Goal: Task Accomplishment & Management: Manage account settings

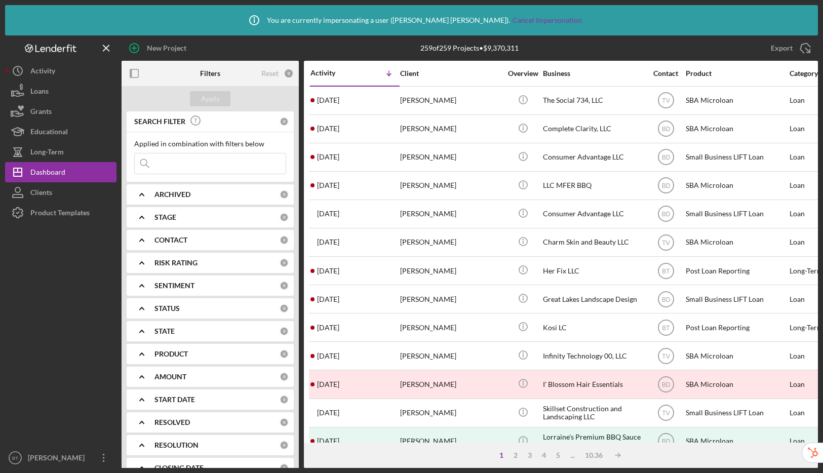
click at [212, 159] on input at bounding box center [210, 163] width 151 height 20
paste input "michaelcobb421@yahoo.com"
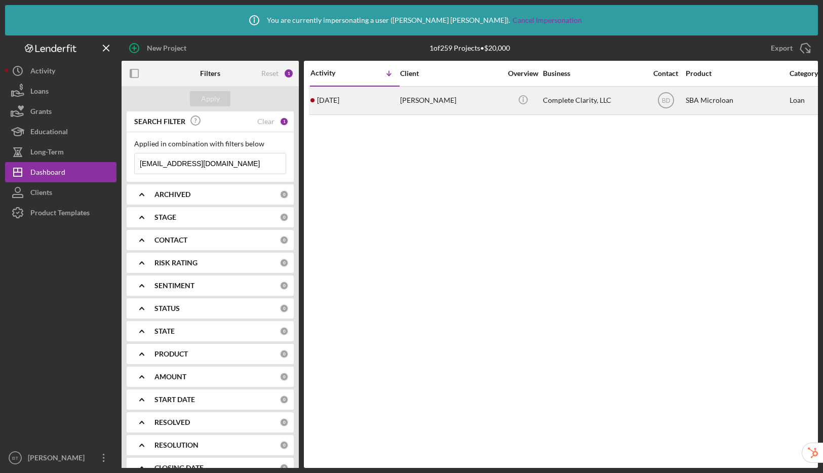
type input "michaelcobb421@yahoo.com"
click at [448, 101] on div "Maya Cobb" at bounding box center [450, 100] width 101 height 27
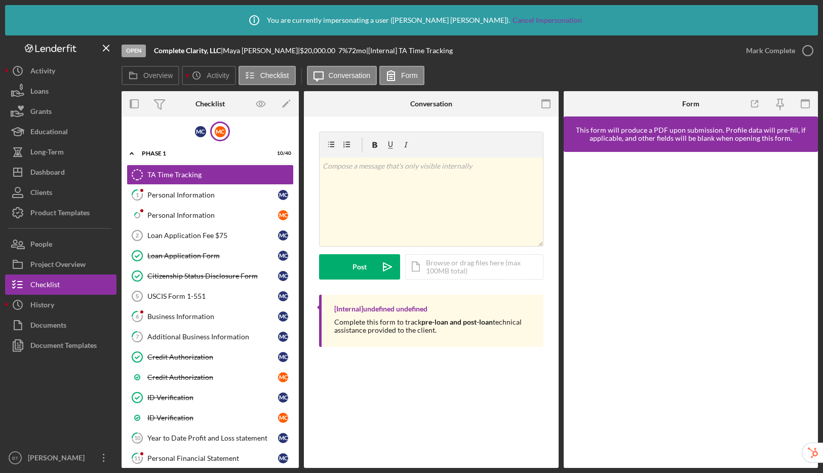
click at [224, 129] on div "M C" at bounding box center [220, 132] width 20 height 20
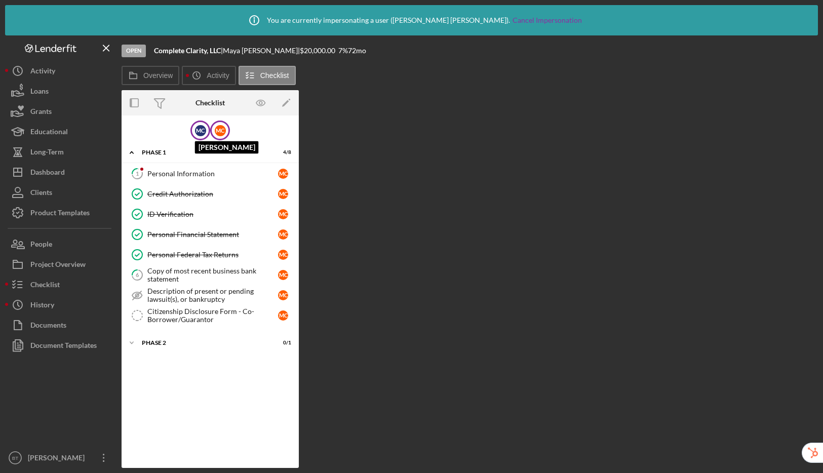
click at [204, 132] on div "M C" at bounding box center [200, 130] width 11 height 11
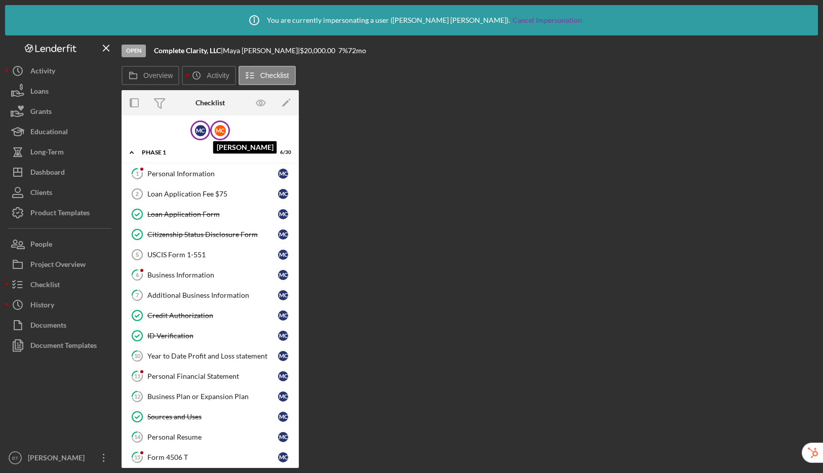
click at [220, 130] on div "M C" at bounding box center [220, 130] width 11 height 11
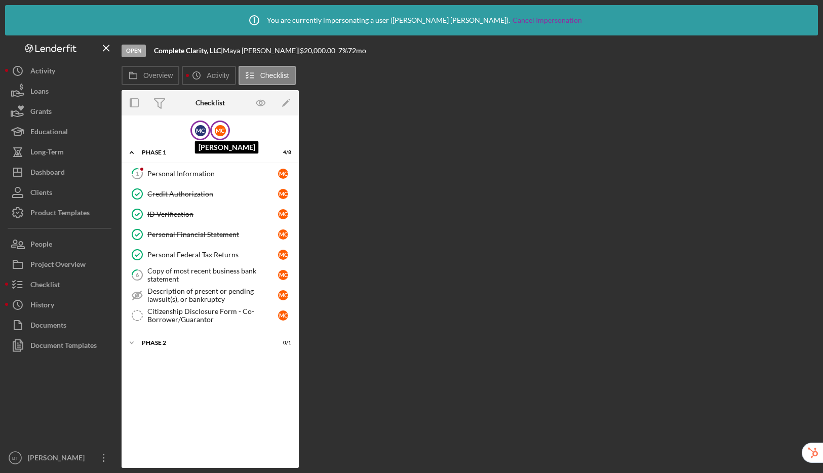
click at [203, 132] on div "M C" at bounding box center [200, 130] width 11 height 11
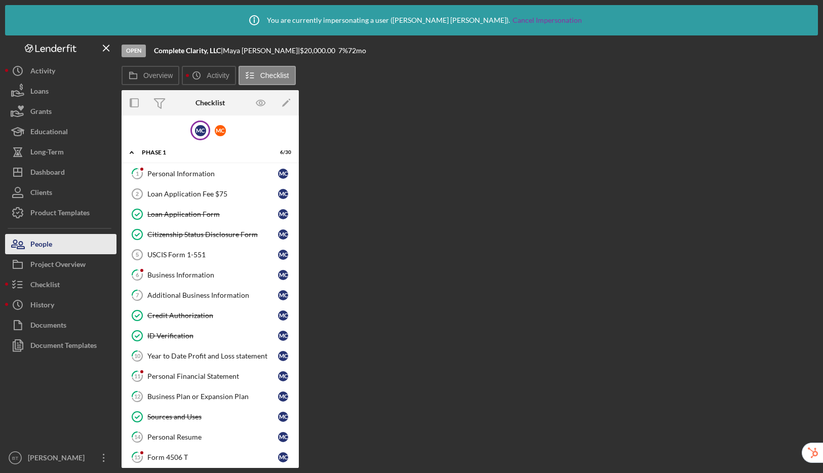
click at [29, 247] on icon "button" at bounding box center [17, 244] width 25 height 25
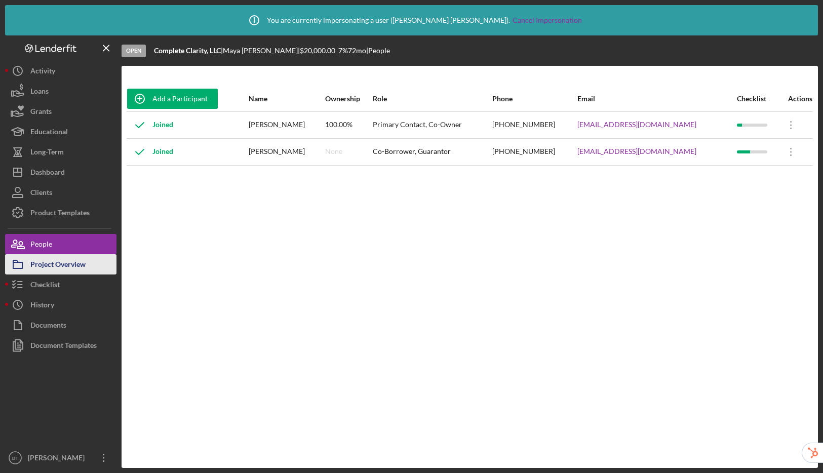
click at [79, 266] on div "Project Overview" at bounding box center [57, 265] width 55 height 23
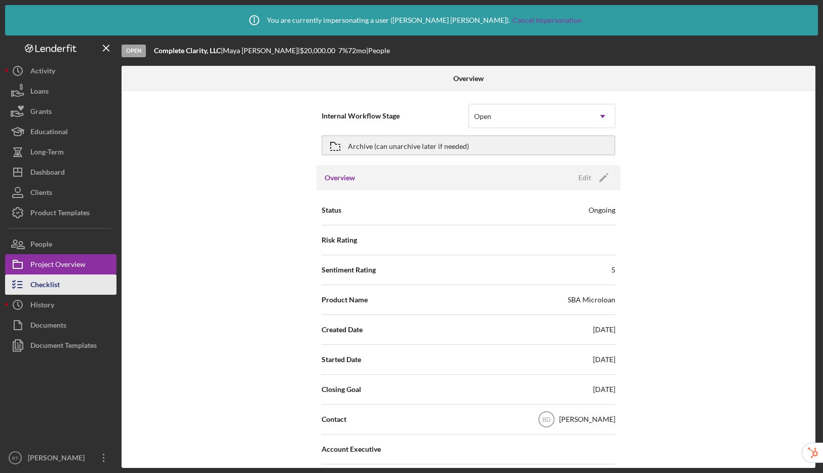
click at [74, 281] on button "Checklist" at bounding box center [60, 285] width 111 height 20
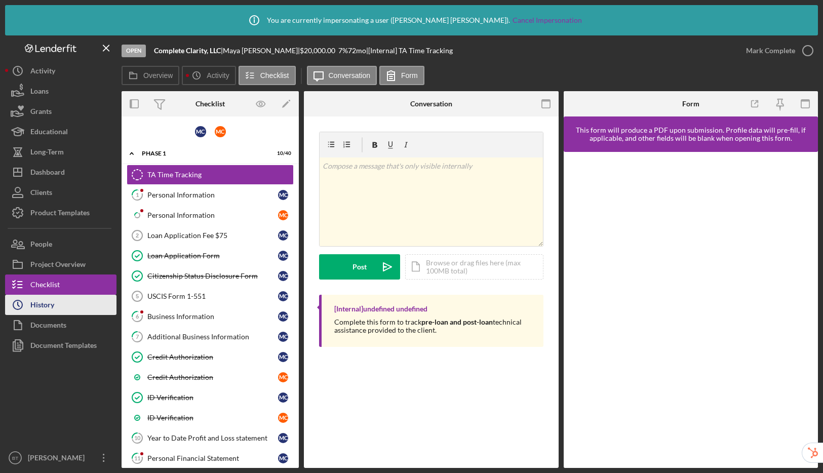
click at [69, 301] on button "Icon/History History" at bounding box center [60, 305] width 111 height 20
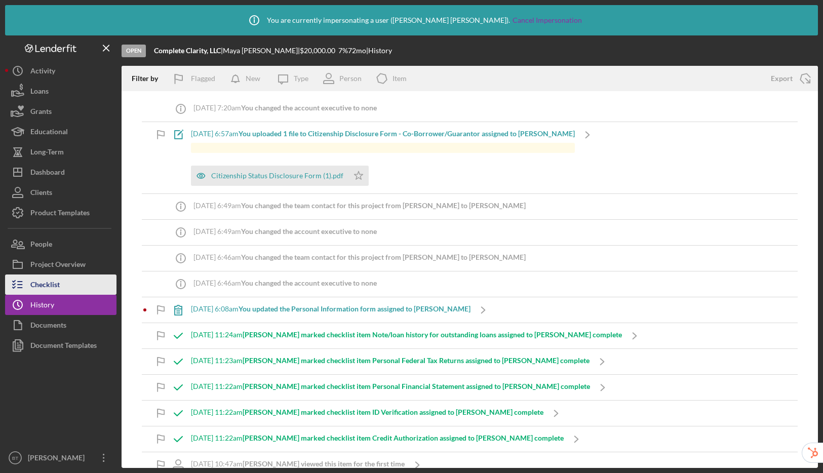
click at [72, 283] on button "Checklist" at bounding box center [60, 285] width 111 height 20
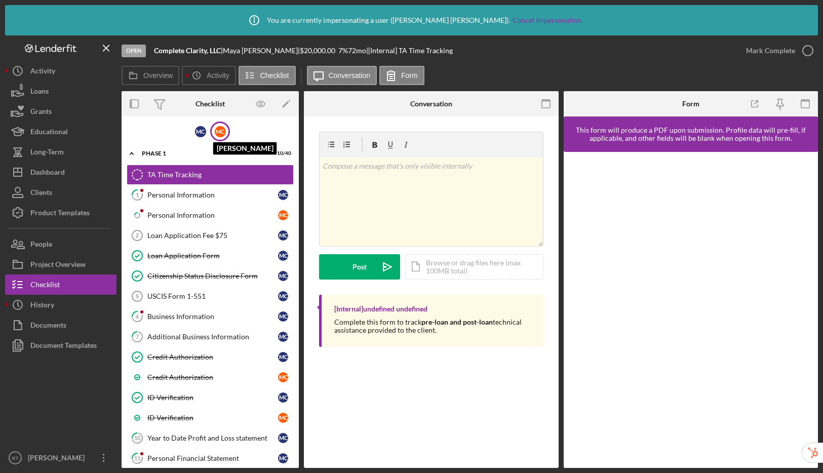
click at [223, 135] on div "M C" at bounding box center [220, 131] width 11 height 11
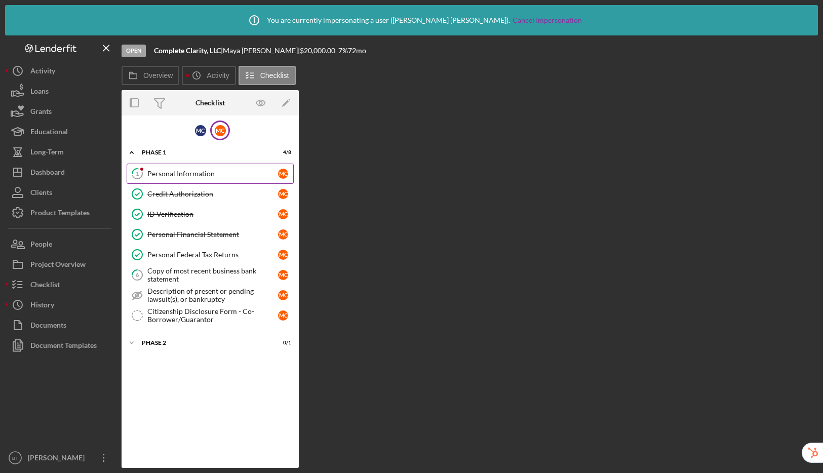
click at [193, 176] on div "Personal Information" at bounding box center [212, 174] width 131 height 8
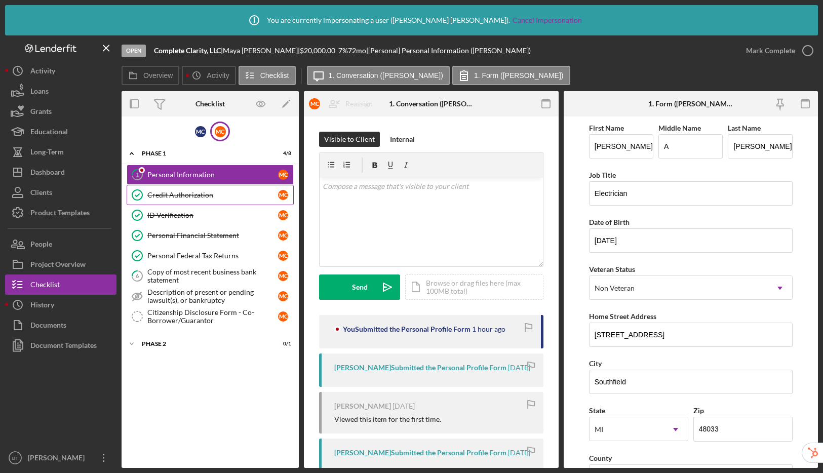
click at [190, 198] on div "Credit Authorization" at bounding box center [212, 195] width 131 height 8
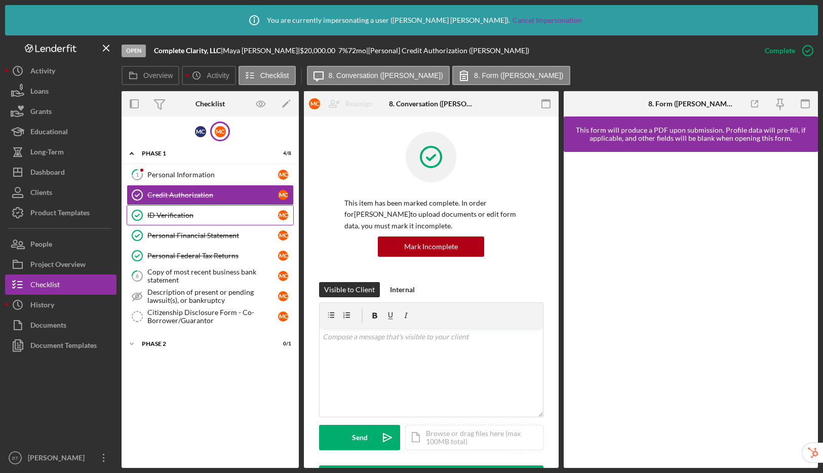
click at [184, 210] on link "ID Verification ID Verification M C" at bounding box center [210, 215] width 167 height 20
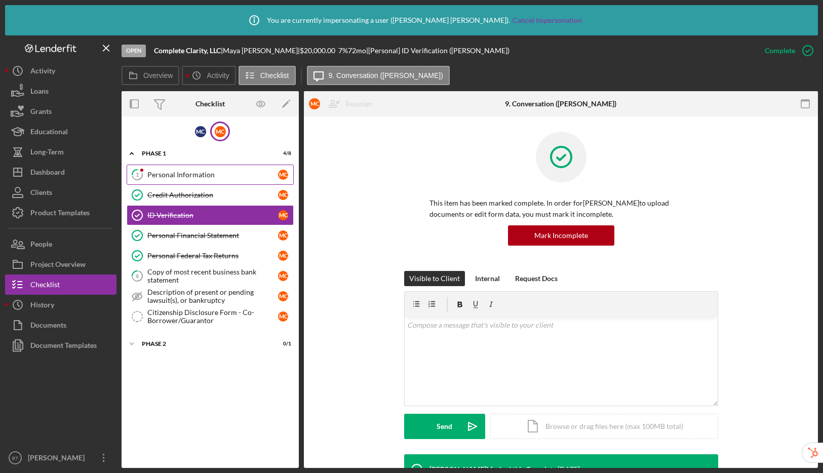
click at [193, 178] on div "Personal Information" at bounding box center [212, 175] width 131 height 8
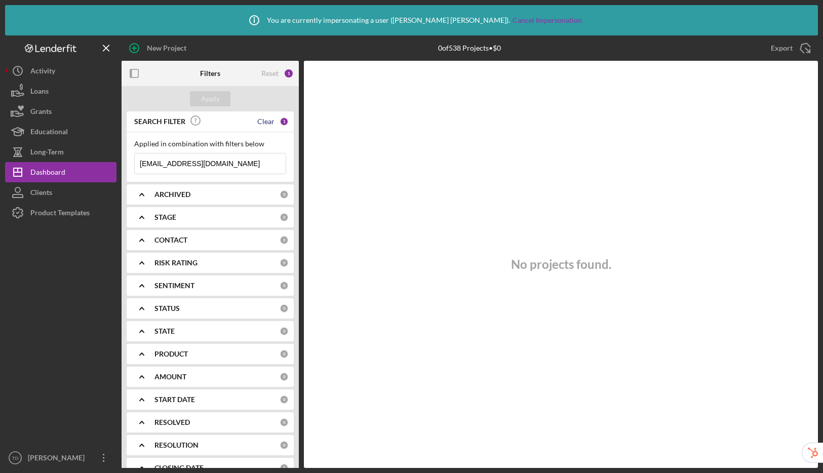
click at [263, 122] on div "Clear" at bounding box center [265, 122] width 17 height 8
click at [257, 122] on div "SEARCH FILTER" at bounding box center [195, 121] width 126 height 23
click at [209, 97] on div "Apply" at bounding box center [210, 98] width 19 height 15
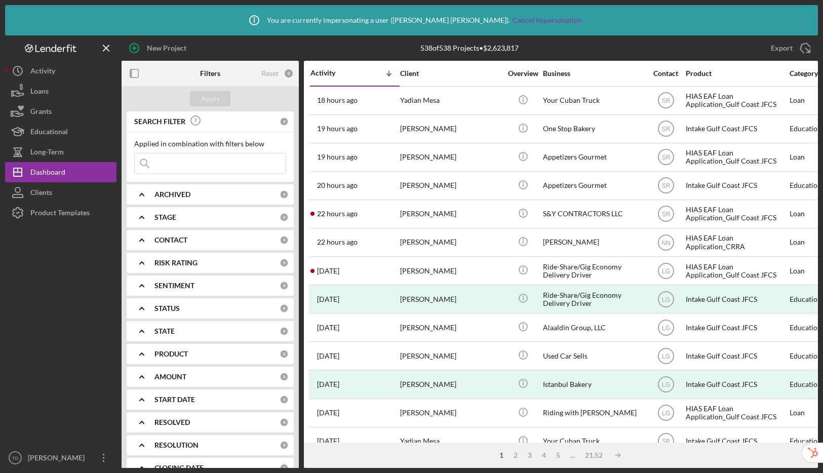
click at [218, 160] on input at bounding box center [210, 163] width 151 height 20
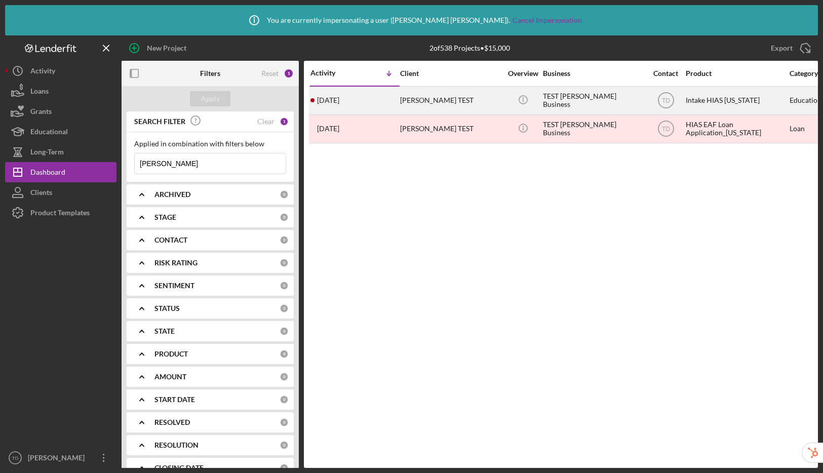
type input "[PERSON_NAME]"
click at [480, 98] on div "Tiffany TEST" at bounding box center [450, 100] width 101 height 27
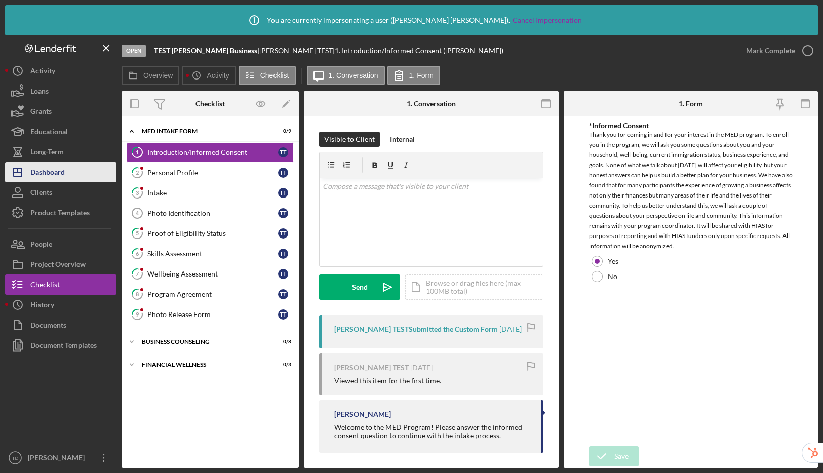
click at [58, 175] on div "Dashboard" at bounding box center [47, 173] width 34 height 23
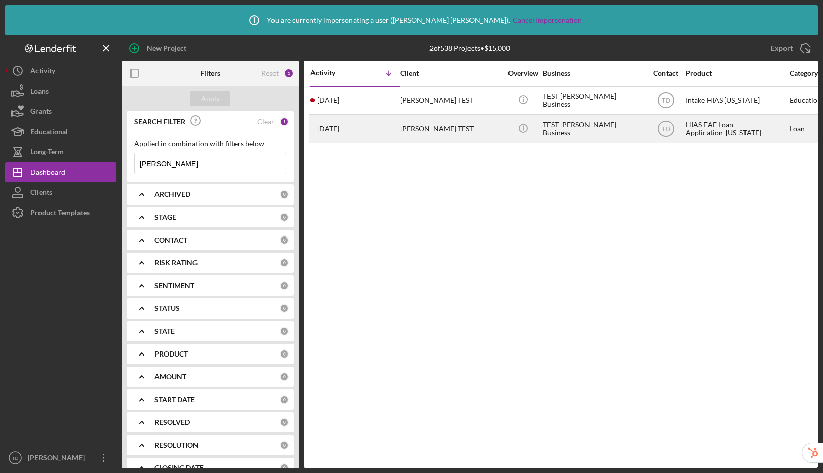
click at [455, 132] on div "Tiffany TEST" at bounding box center [450, 129] width 101 height 27
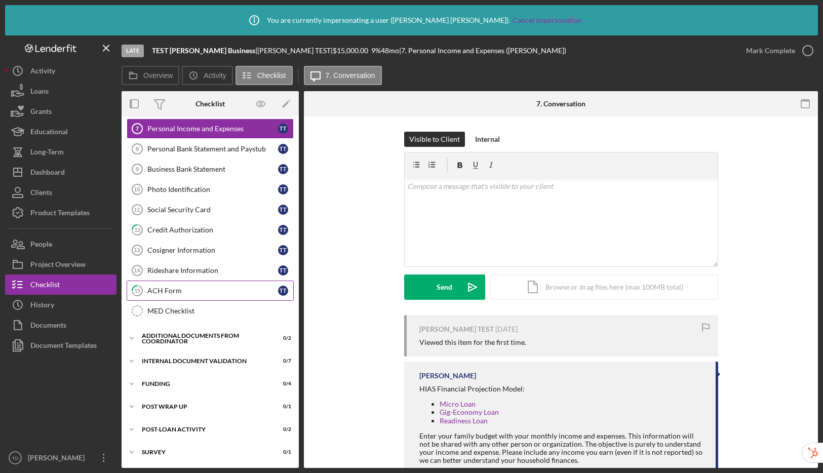
click at [183, 289] on div "ACH Form" at bounding box center [212, 291] width 131 height 8
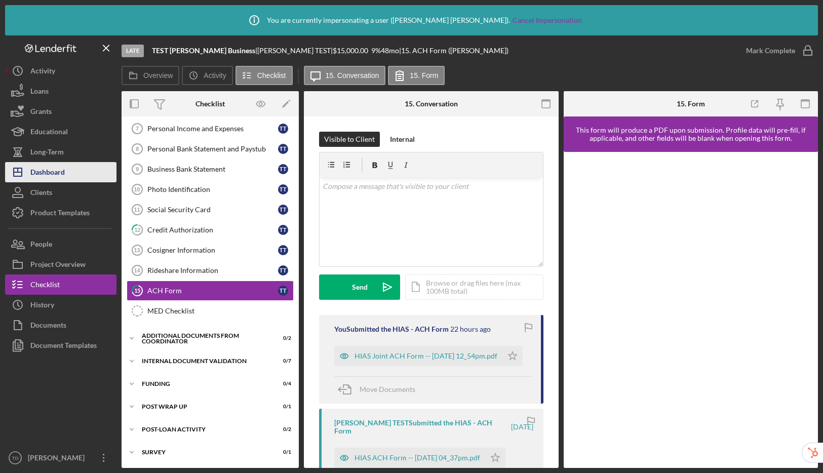
click at [61, 170] on div "Dashboard" at bounding box center [47, 173] width 34 height 23
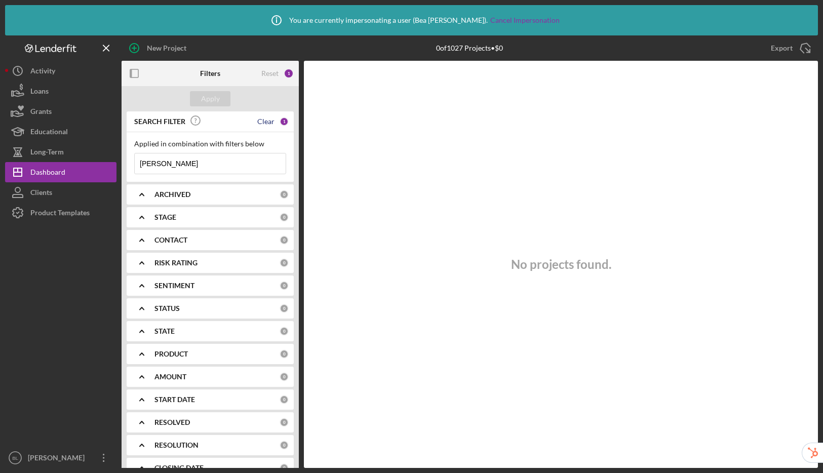
click at [258, 121] on div "Clear" at bounding box center [265, 122] width 17 height 8
click at [210, 96] on div "Apply" at bounding box center [210, 98] width 19 height 15
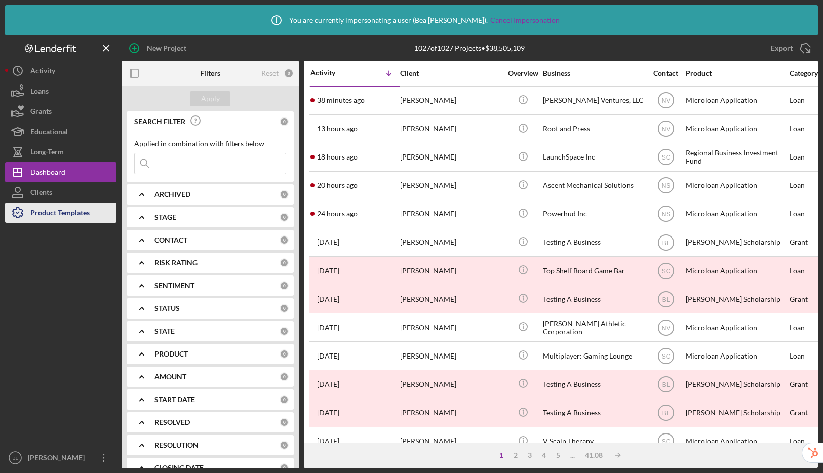
click at [60, 213] on div "Product Templates" at bounding box center [59, 214] width 59 height 23
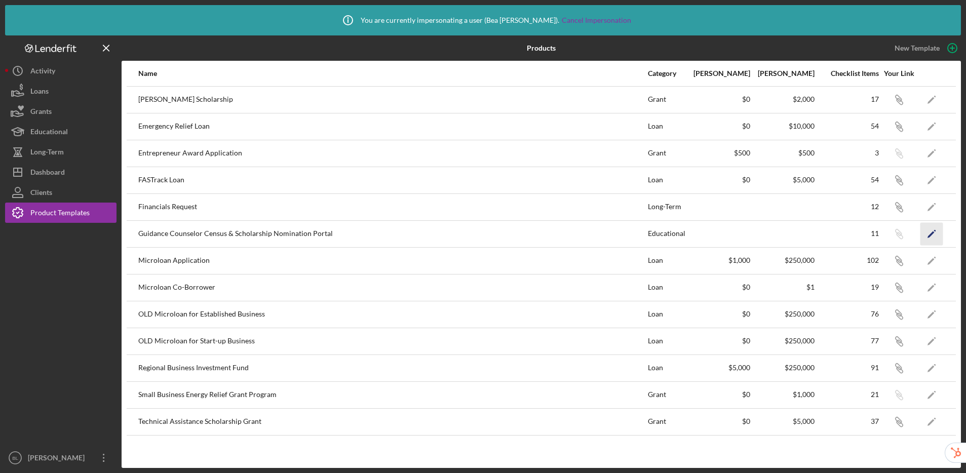
click at [823, 234] on icon "Icon/Edit" at bounding box center [931, 233] width 23 height 23
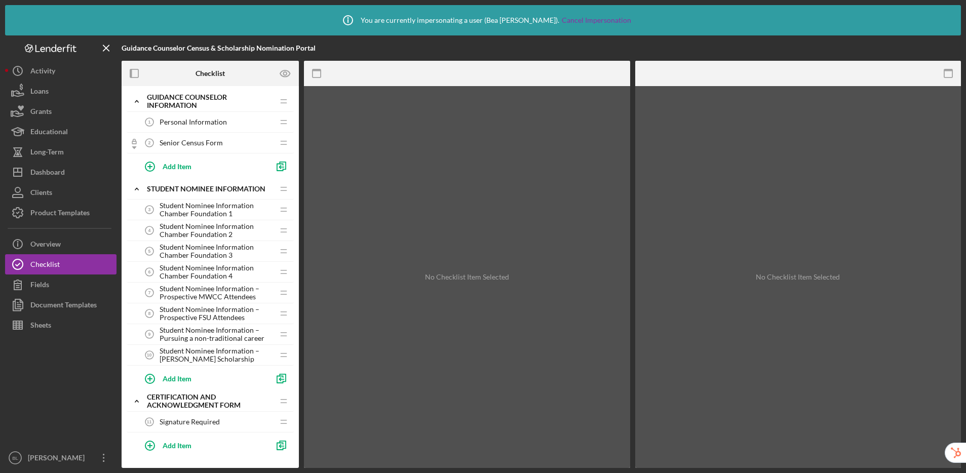
click at [212, 212] on span "Student Nominee Information Chamber Foundation 1" at bounding box center [217, 210] width 114 height 16
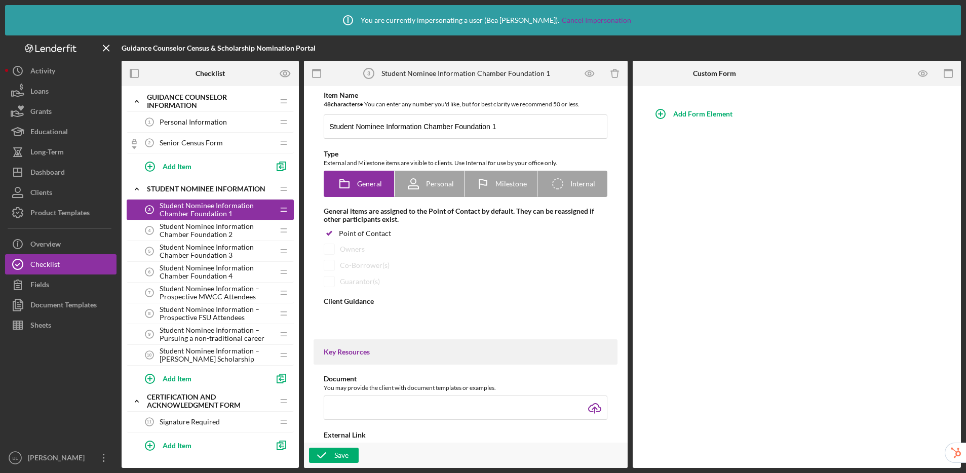
click at [213, 244] on span "Student Nominee Information Chamber Foundation 3" at bounding box center [217, 251] width 114 height 16
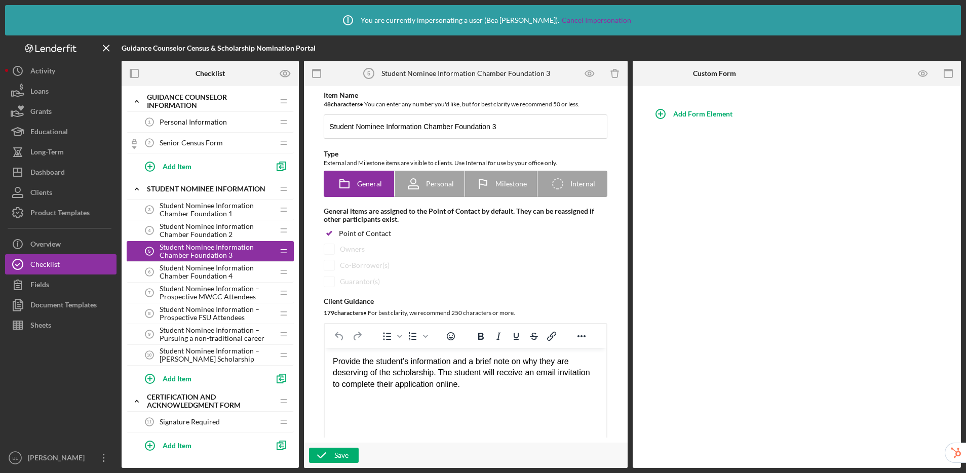
click at [208, 274] on span "Student Nominee Information Chamber Foundation 4" at bounding box center [217, 272] width 114 height 16
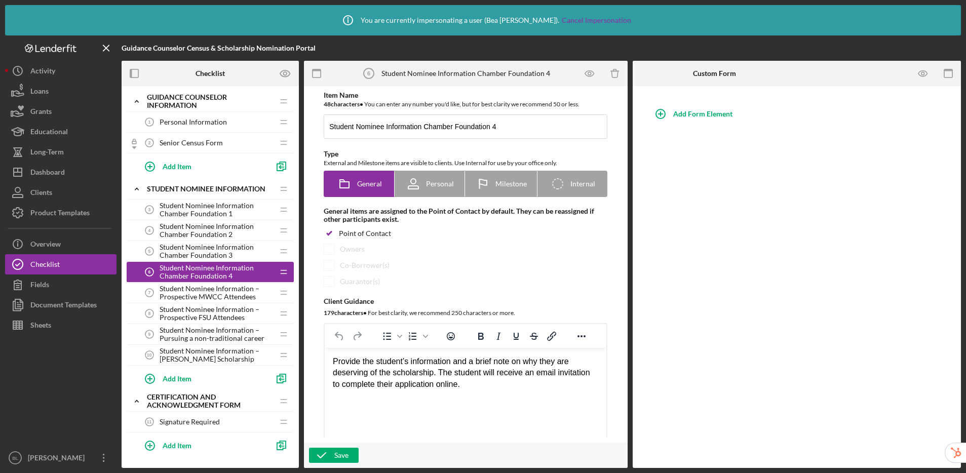
click at [210, 300] on span "Student Nominee Information – Prospective MWCC Attendees" at bounding box center [217, 293] width 114 height 16
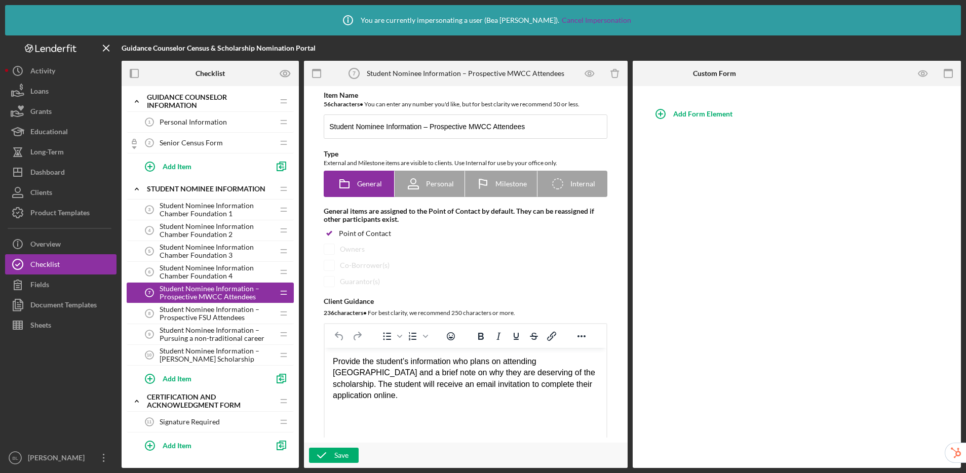
click at [194, 141] on span "Senior Census Form" at bounding box center [191, 143] width 63 height 8
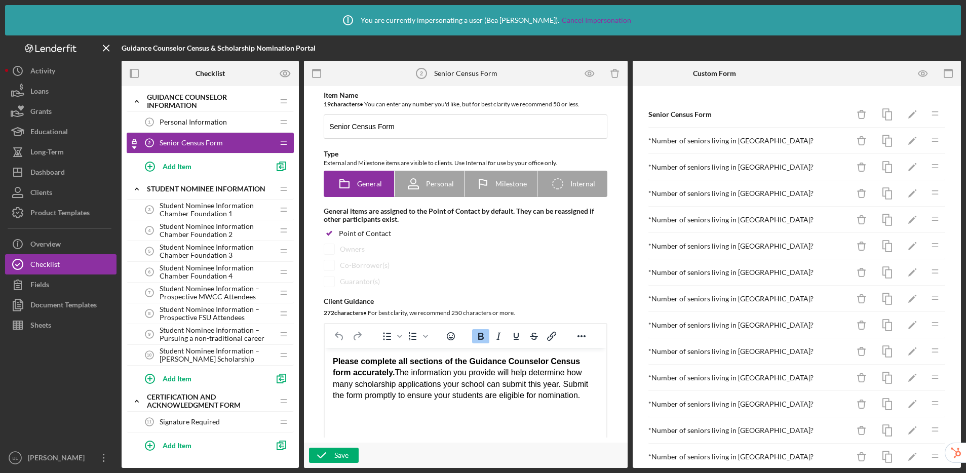
click at [209, 212] on span "Student Nominee Information Chamber Foundation 1" at bounding box center [217, 210] width 114 height 16
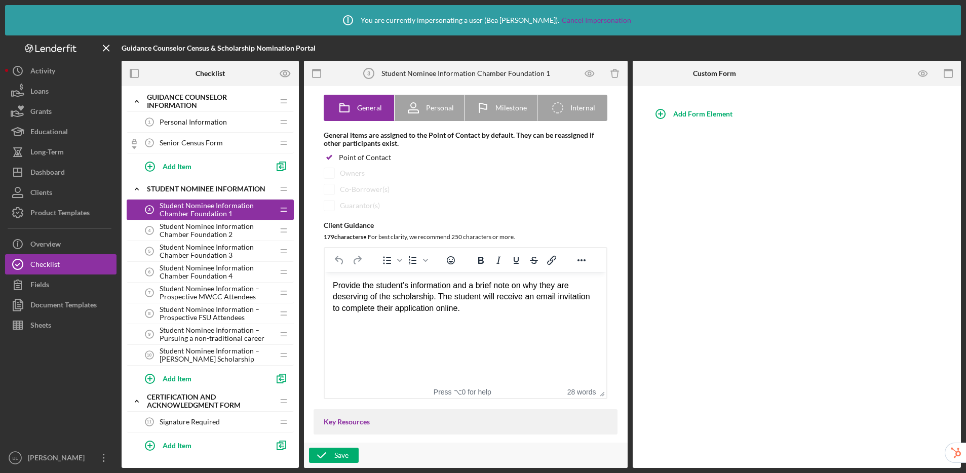
scroll to position [78, 0]
click at [201, 232] on span "Student Nominee Information Chamber Foundation 2" at bounding box center [217, 230] width 114 height 16
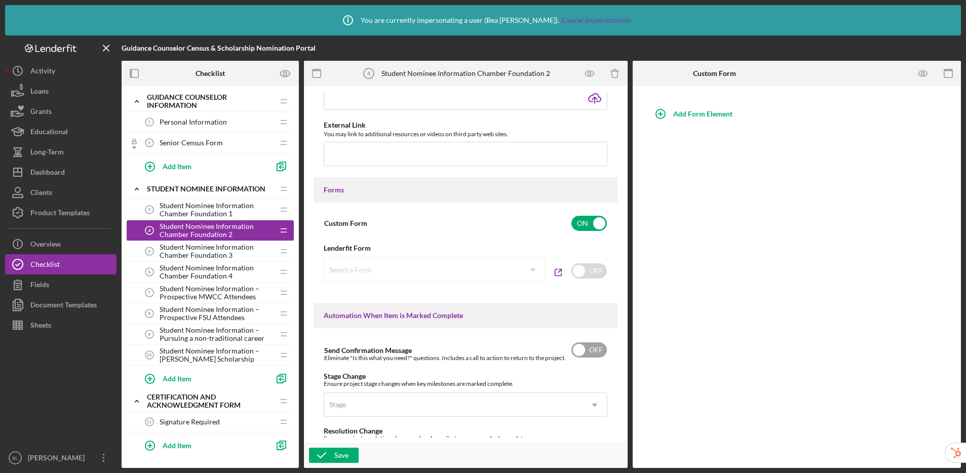
scroll to position [645, 0]
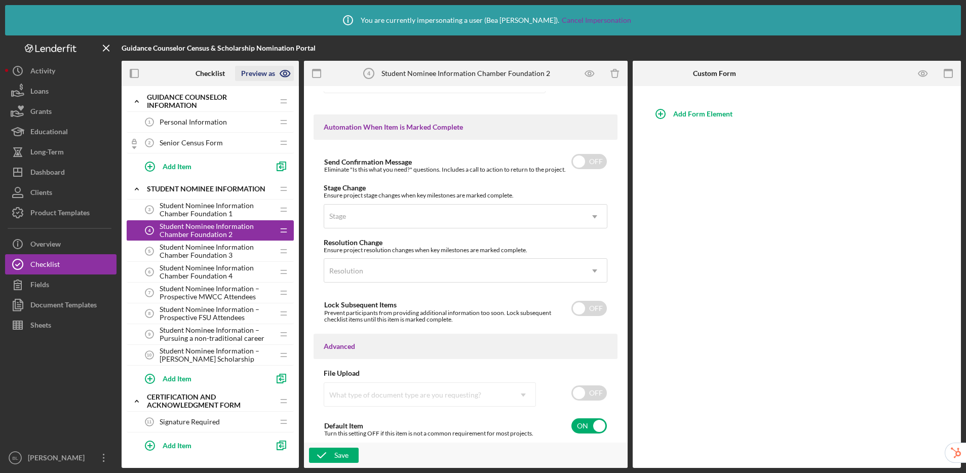
click at [279, 73] on icon "button" at bounding box center [285, 73] width 25 height 25
click at [270, 92] on link "Point of Contact" at bounding box center [268, 97] width 62 height 21
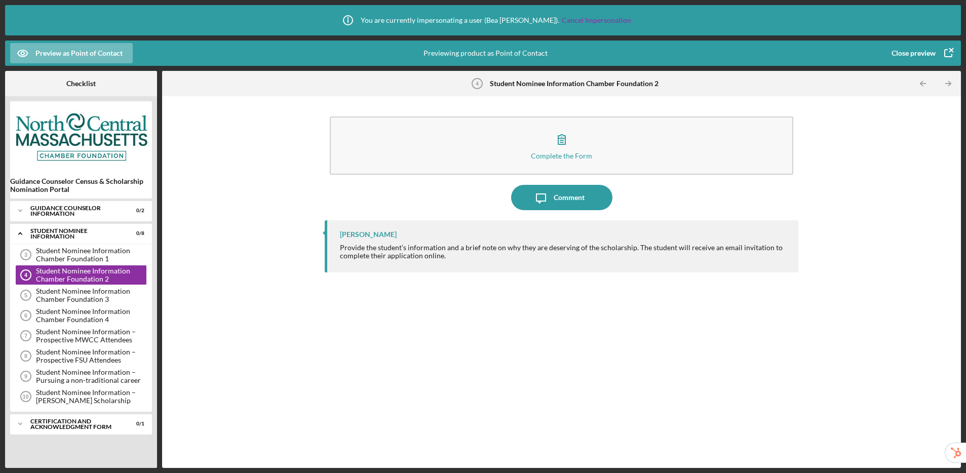
click at [823, 51] on div "Close preview" at bounding box center [914, 53] width 44 height 20
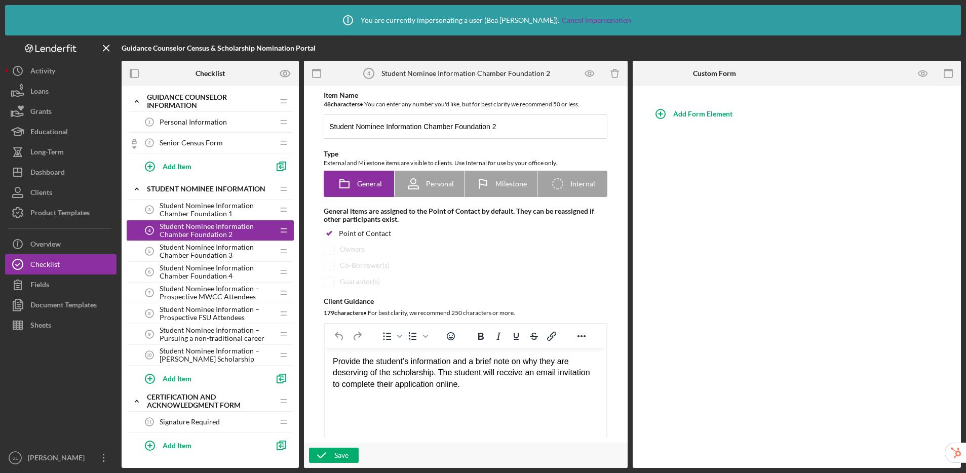
click at [215, 146] on span "Senior Census Form" at bounding box center [191, 143] width 63 height 8
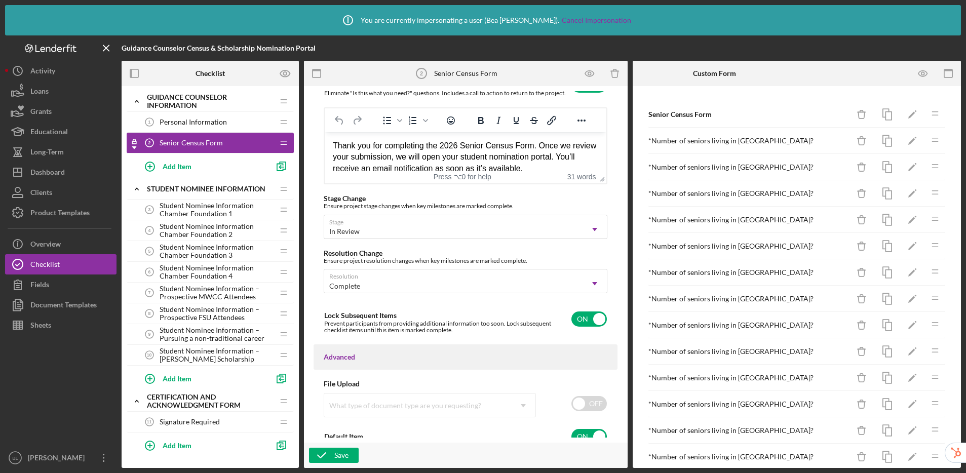
scroll to position [721, 0]
click at [88, 218] on div "Product Templates" at bounding box center [59, 214] width 59 height 23
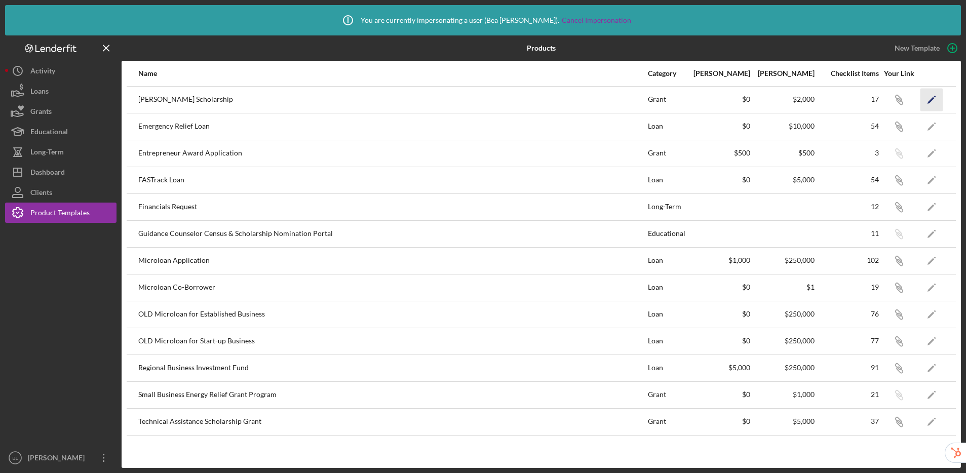
click at [823, 100] on icon "Icon/Edit" at bounding box center [931, 99] width 23 height 23
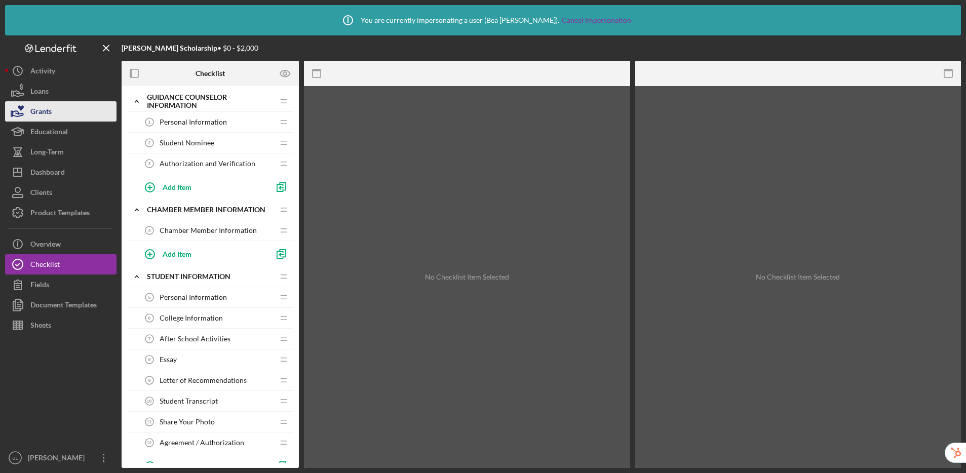
click at [23, 108] on icon "button" at bounding box center [17, 111] width 25 height 25
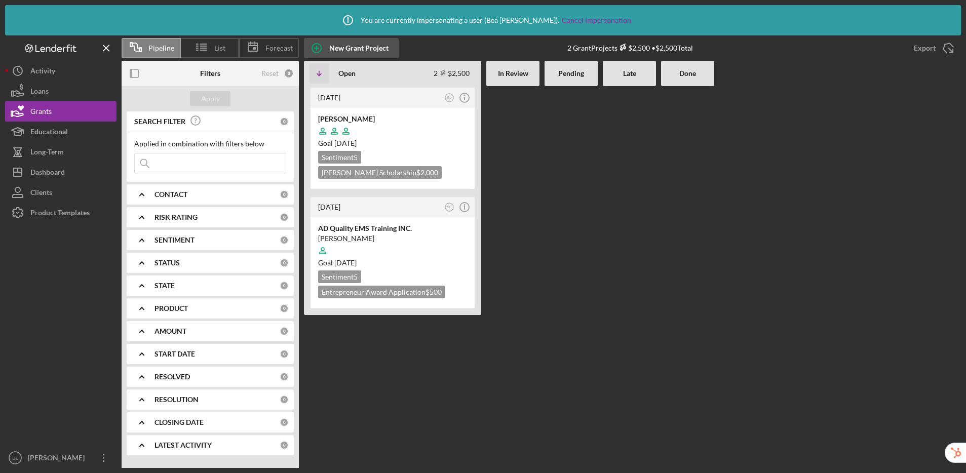
click at [359, 49] on div "New Grant Project" at bounding box center [358, 48] width 59 height 20
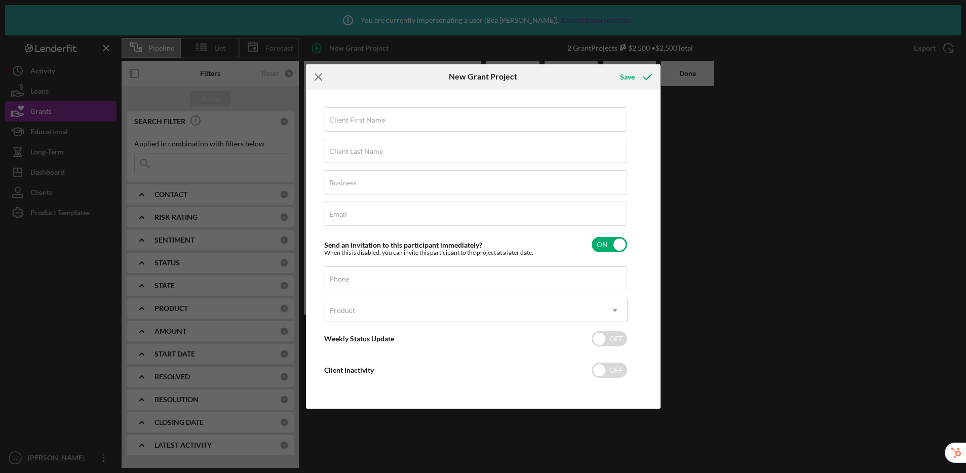
click at [314, 79] on icon "Icon/Menu Close" at bounding box center [318, 76] width 25 height 25
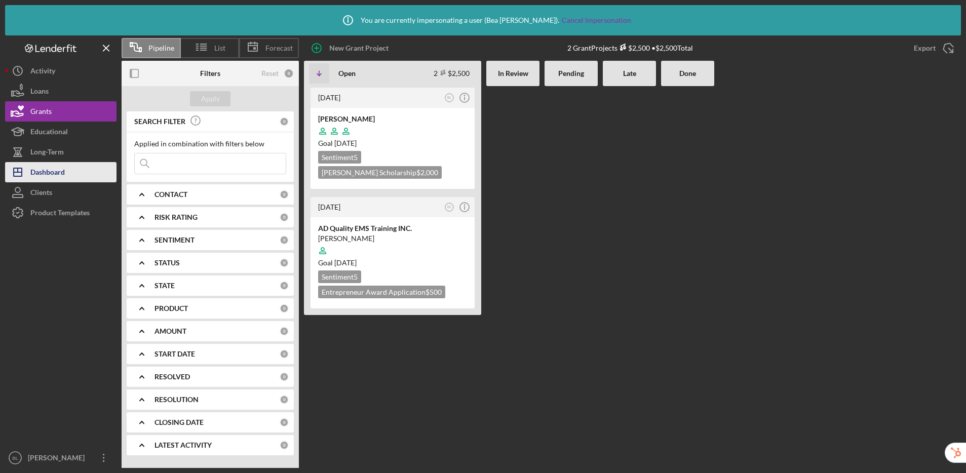
click at [63, 171] on div "Dashboard" at bounding box center [47, 173] width 34 height 23
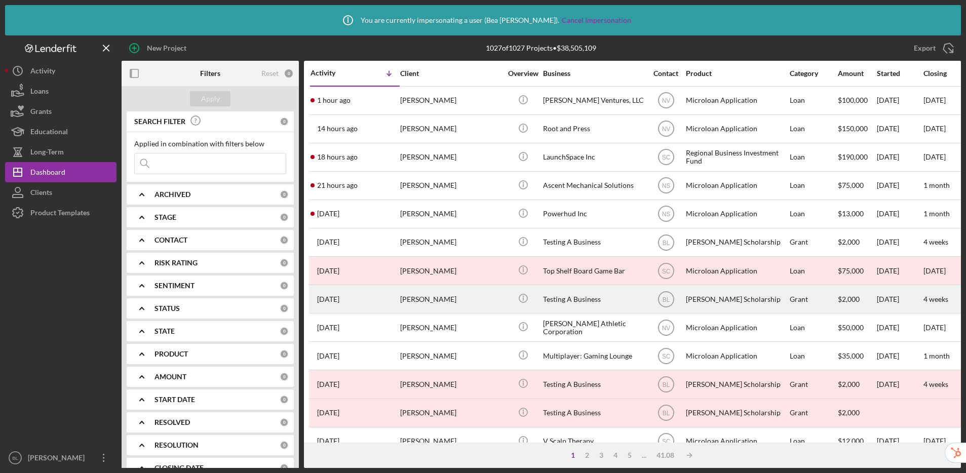
click at [460, 298] on div "[PERSON_NAME]" at bounding box center [450, 299] width 101 height 27
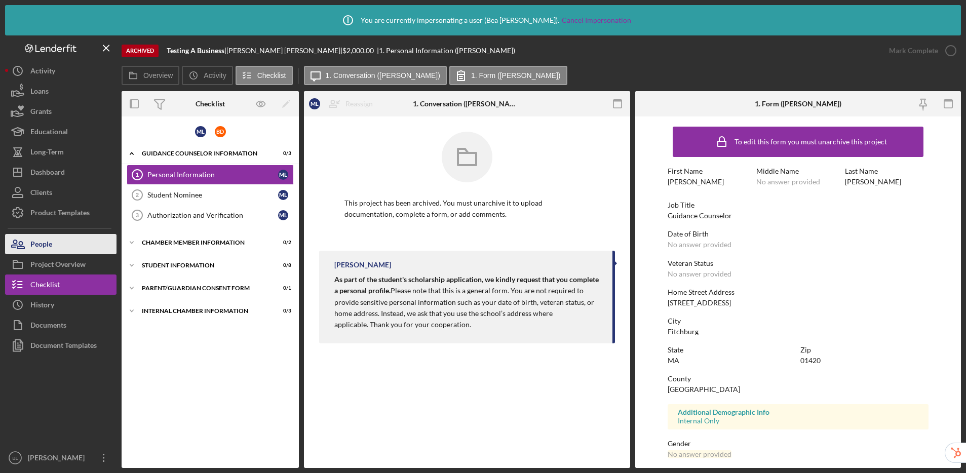
click at [47, 242] on div "People" at bounding box center [41, 245] width 22 height 23
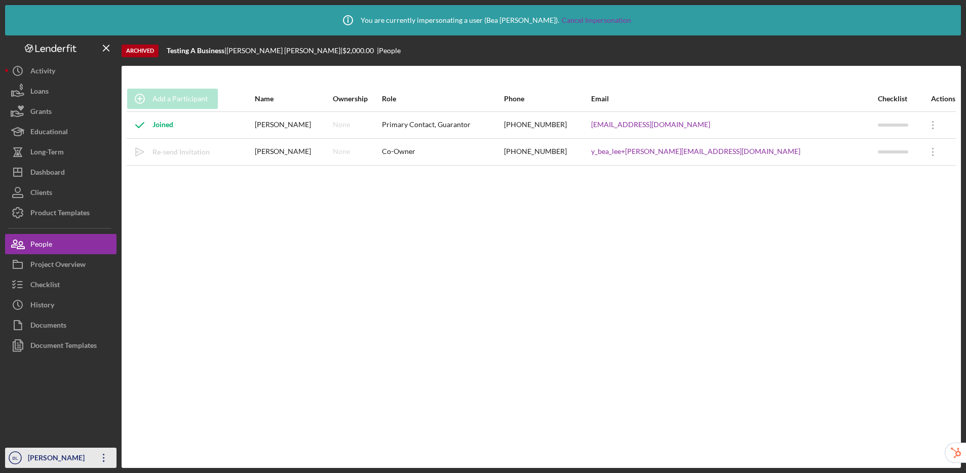
click at [71, 448] on div "[PERSON_NAME]" at bounding box center [58, 459] width 66 height 23
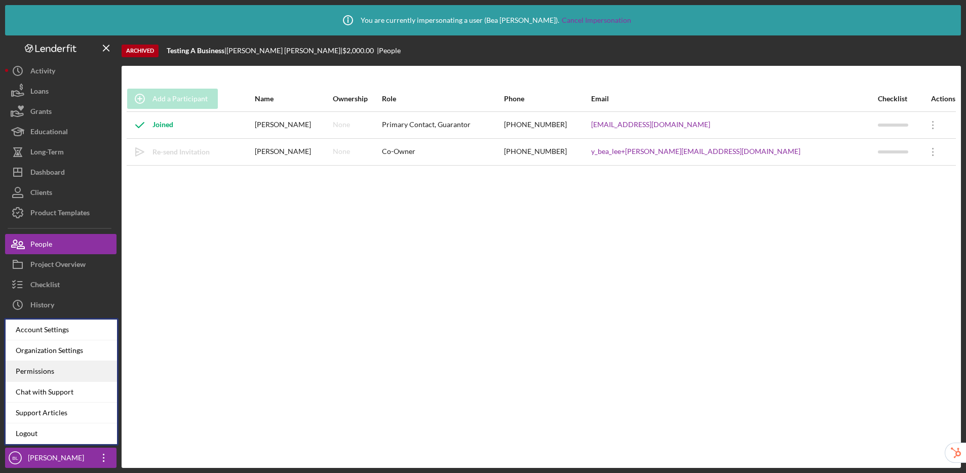
click at [27, 371] on div "Permissions" at bounding box center [61, 371] width 111 height 21
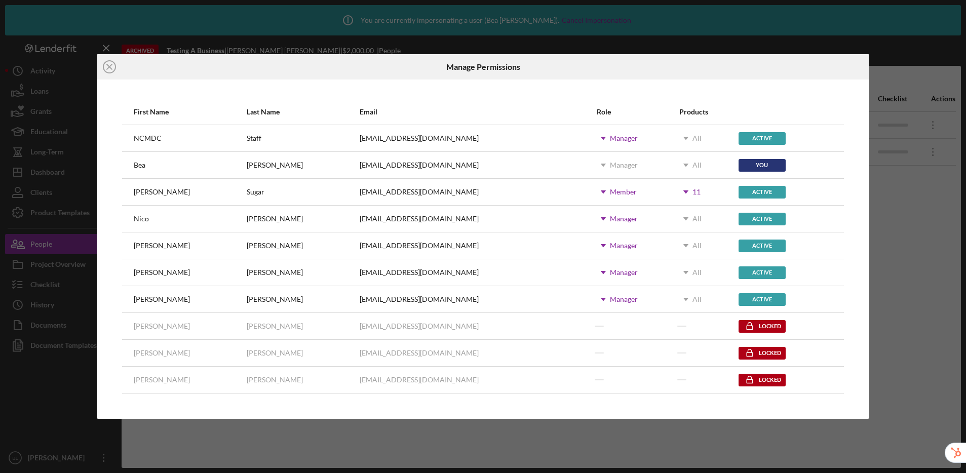
click at [673, 193] on icon "Icon/Dropdown Arrow" at bounding box center [685, 191] width 25 height 25
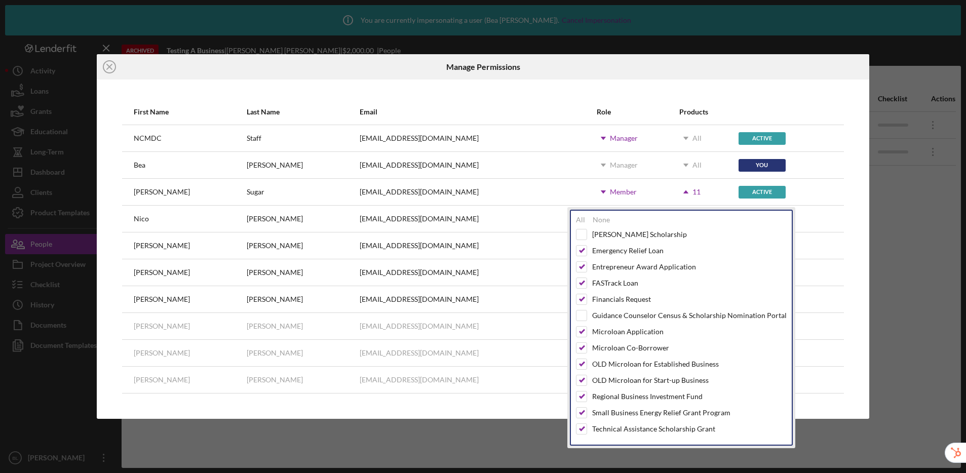
click at [752, 74] on div at bounding box center [741, 66] width 258 height 25
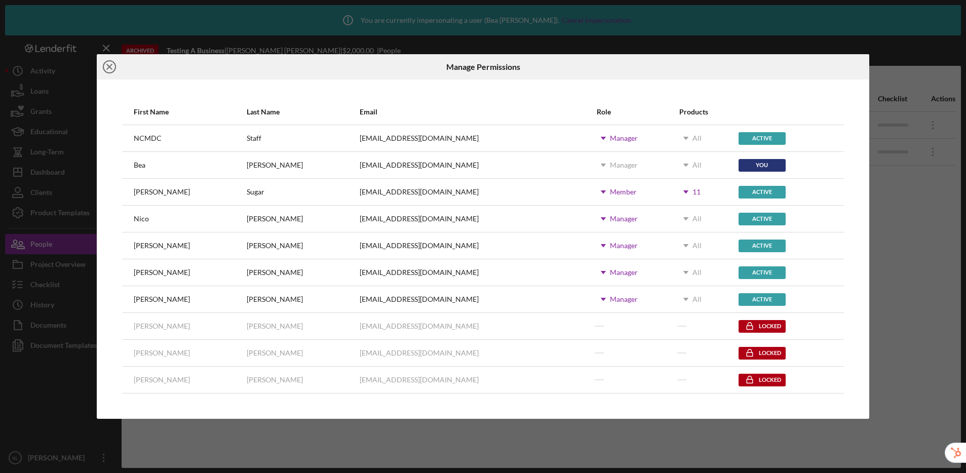
click at [110, 70] on icon "Icon/Close" at bounding box center [109, 66] width 25 height 25
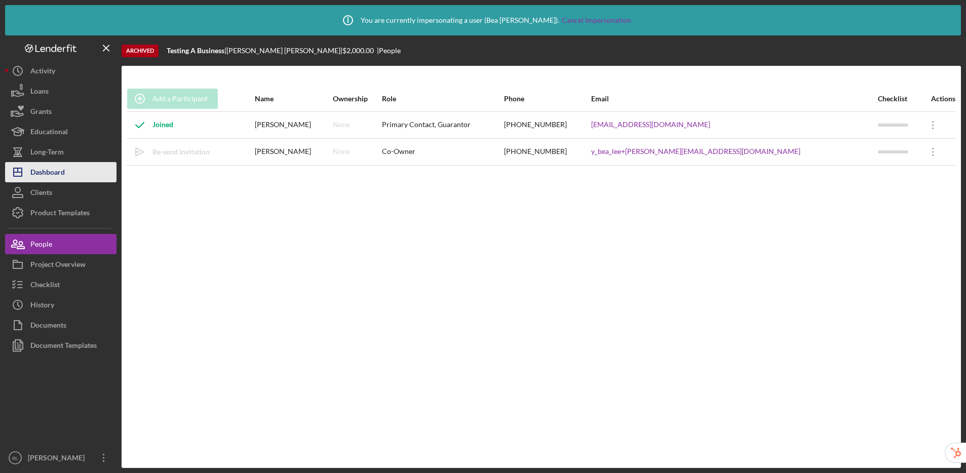
click at [42, 177] on div "Dashboard" at bounding box center [47, 173] width 34 height 23
